Goal: Information Seeking & Learning: Learn about a topic

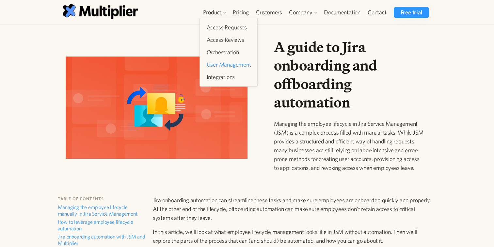
click at [223, 65] on link "User Management" at bounding box center [229, 65] width 50 height 12
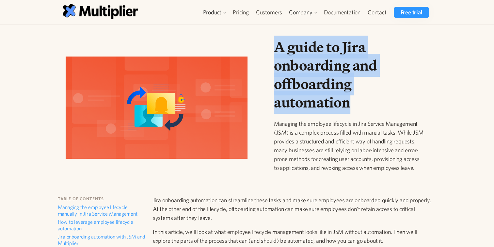
drag, startPoint x: 352, startPoint y: 104, endPoint x: 263, endPoint y: 47, distance: 106.1
click at [263, 47] on div "A guide to Jira onboarding and offboarding automation Managing the employee lif…" at bounding box center [245, 110] width 384 height 145
click at [264, 46] on div "A guide to Jira onboarding and offboarding automation Managing the employee lif…" at bounding box center [245, 110] width 384 height 145
click at [269, 44] on div "A guide to Jira onboarding and offboarding automation Managing the employee lif…" at bounding box center [349, 110] width 160 height 145
drag, startPoint x: 269, startPoint y: 44, endPoint x: 364, endPoint y: 101, distance: 110.3
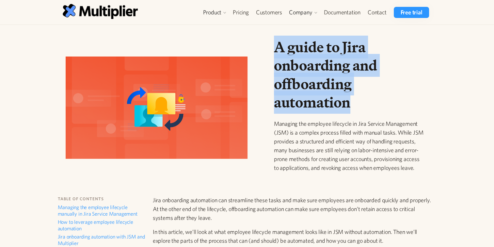
click at [364, 101] on div "A guide to Jira onboarding and offboarding automation Managing the employee lif…" at bounding box center [349, 110] width 160 height 145
click at [357, 102] on h1 "A guide to Jira onboarding and offboarding automation" at bounding box center [349, 74] width 150 height 73
drag, startPoint x: 357, startPoint y: 105, endPoint x: 273, endPoint y: 49, distance: 100.4
click at [273, 49] on div "A guide to Jira onboarding and offboarding automation Managing the employee lif…" at bounding box center [349, 110] width 160 height 145
click at [272, 48] on div "A guide to Jira onboarding and offboarding automation Managing the employee lif…" at bounding box center [349, 110] width 160 height 145
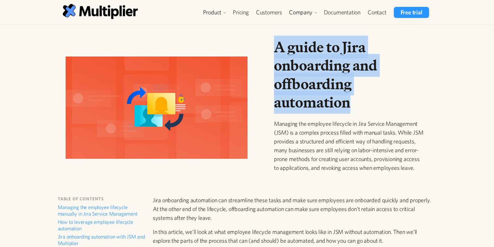
drag, startPoint x: 271, startPoint y: 48, endPoint x: 345, endPoint y: 104, distance: 92.3
click at [345, 104] on div "A guide to Jira onboarding and offboarding automation Managing the employee lif…" at bounding box center [349, 110] width 160 height 145
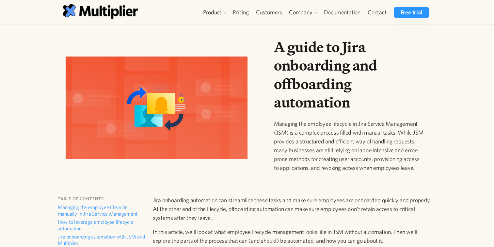
click at [356, 115] on div "A guide to Jira onboarding and offboarding automation Managing the employee lif…" at bounding box center [349, 110] width 150 height 145
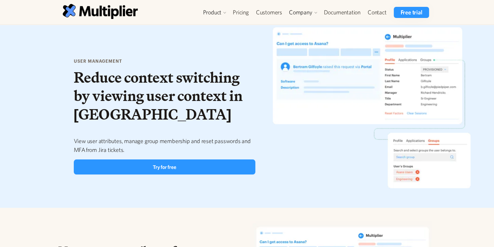
click at [186, 126] on div "user management Reduce context switching by viewing user context in Jira View u…" at bounding box center [165, 116] width 182 height 116
